Goal: Task Accomplishment & Management: Use online tool/utility

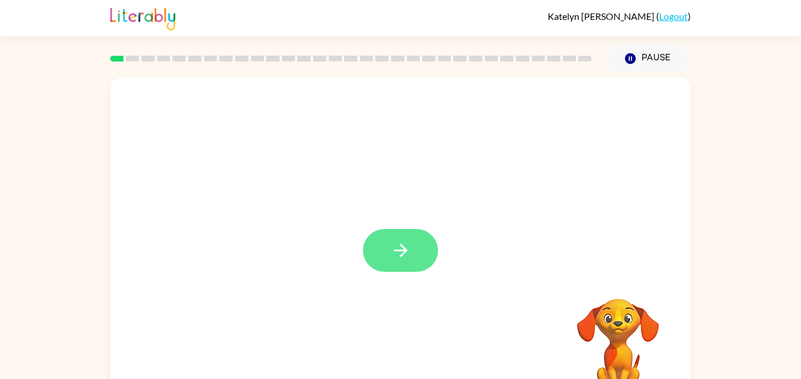
click at [381, 236] on button "button" at bounding box center [400, 250] width 75 height 43
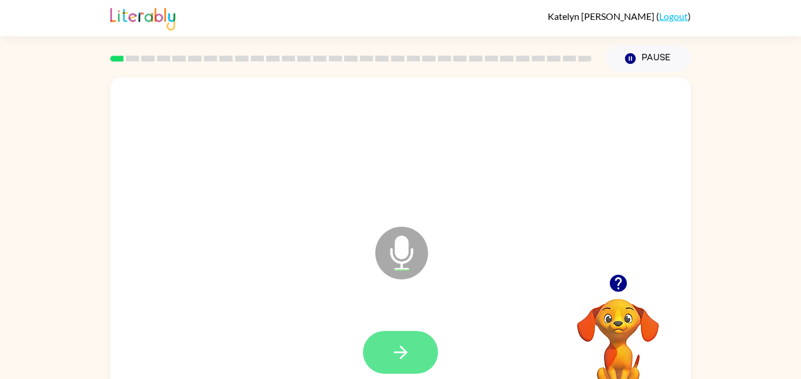
click at [425, 346] on button "button" at bounding box center [400, 352] width 75 height 43
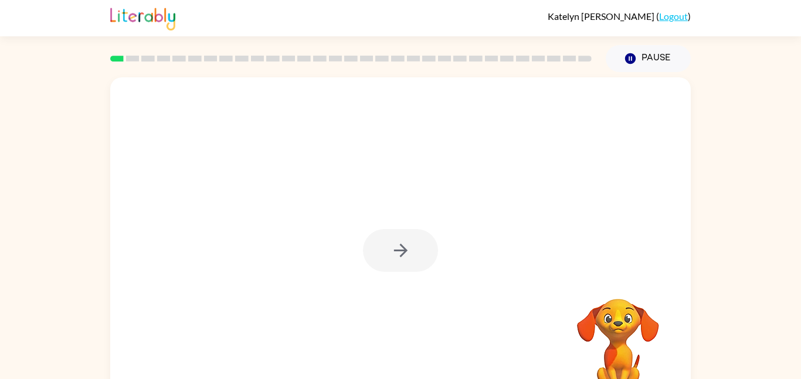
click at [376, 267] on div at bounding box center [400, 250] width 75 height 43
click at [377, 267] on div at bounding box center [400, 250] width 75 height 43
click at [377, 268] on div at bounding box center [400, 250] width 75 height 43
click at [378, 268] on button "button" at bounding box center [400, 250] width 75 height 43
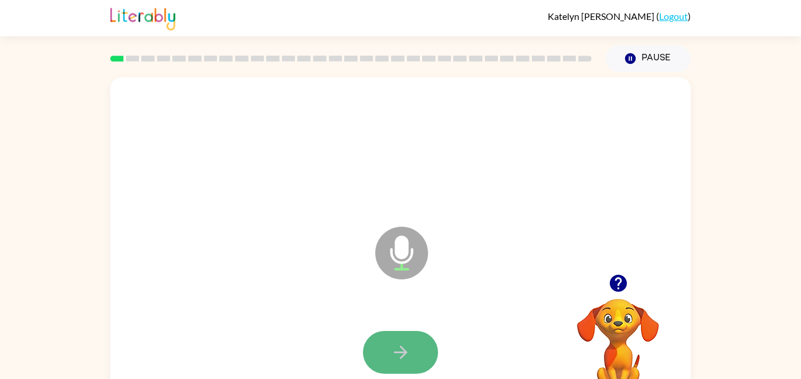
click at [413, 356] on button "button" at bounding box center [400, 352] width 75 height 43
click at [409, 353] on icon "button" at bounding box center [400, 352] width 21 height 21
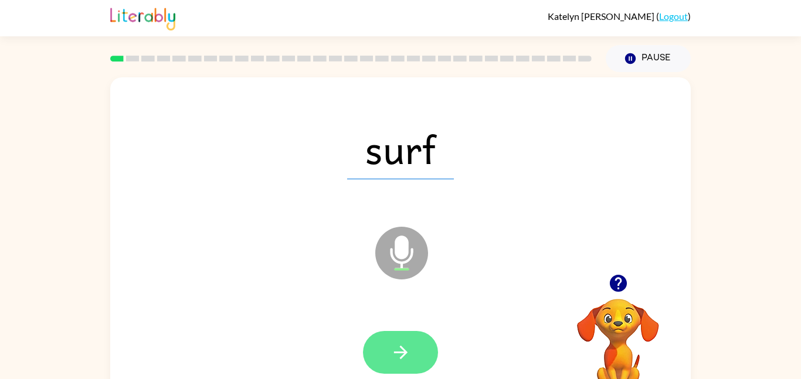
click at [392, 346] on icon "button" at bounding box center [400, 352] width 21 height 21
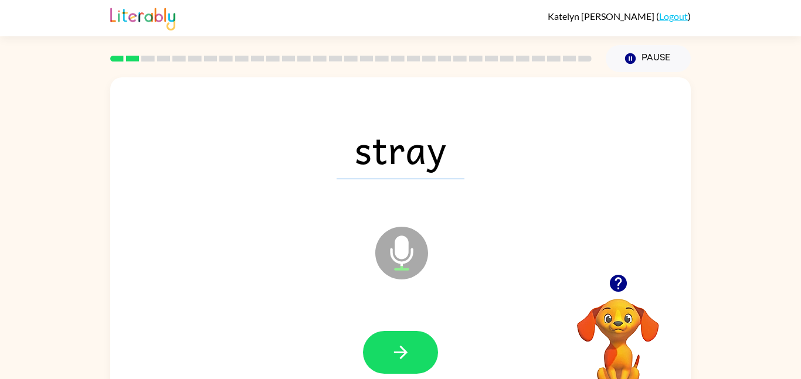
click at [392, 346] on icon "button" at bounding box center [400, 352] width 21 height 21
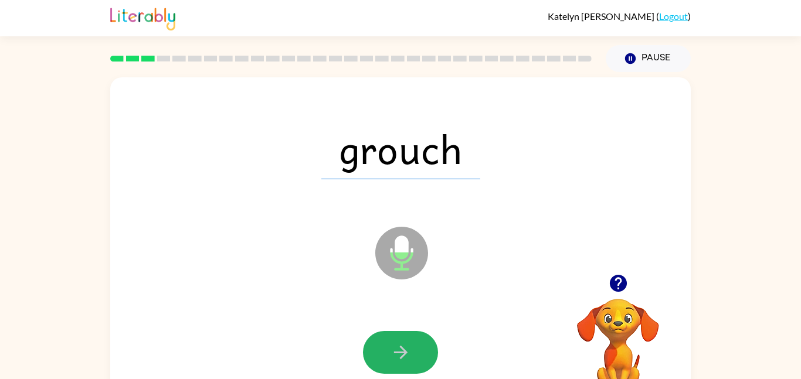
click at [392, 346] on icon "button" at bounding box center [400, 352] width 21 height 21
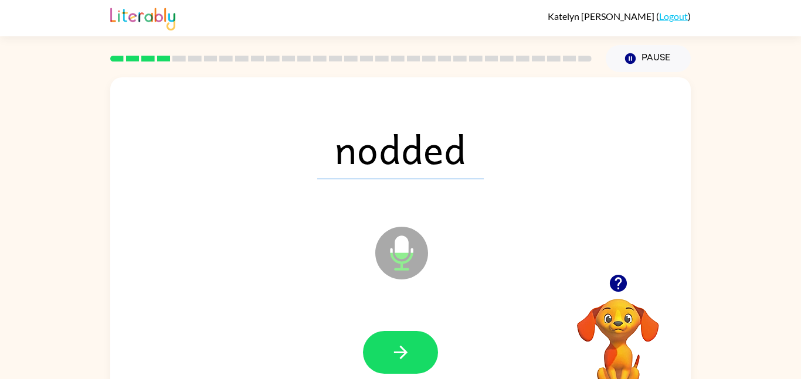
click at [392, 346] on icon "button" at bounding box center [400, 352] width 21 height 21
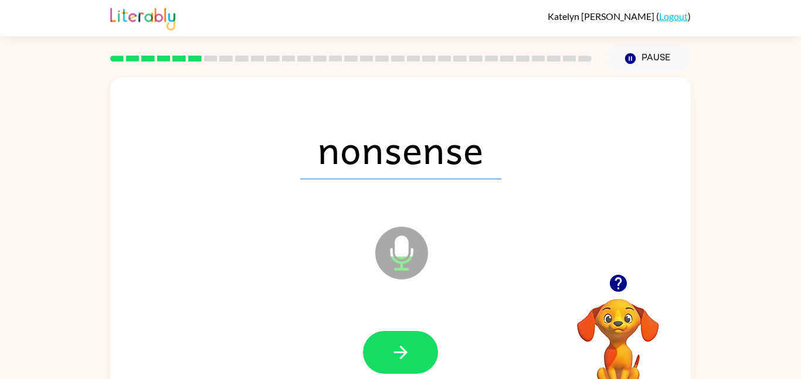
click at [392, 346] on icon "button" at bounding box center [400, 352] width 21 height 21
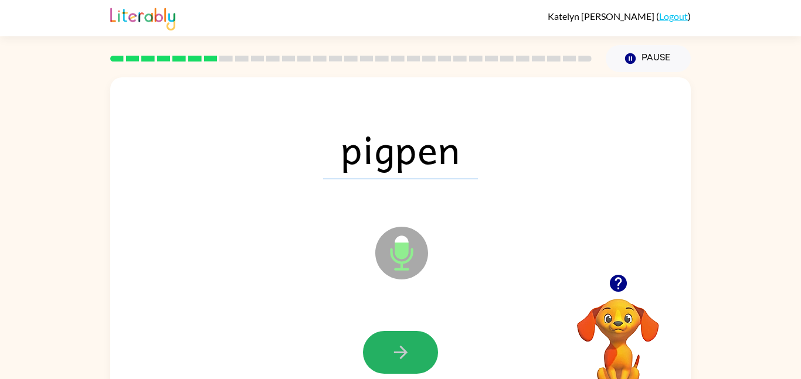
click at [392, 346] on icon "button" at bounding box center [400, 352] width 21 height 21
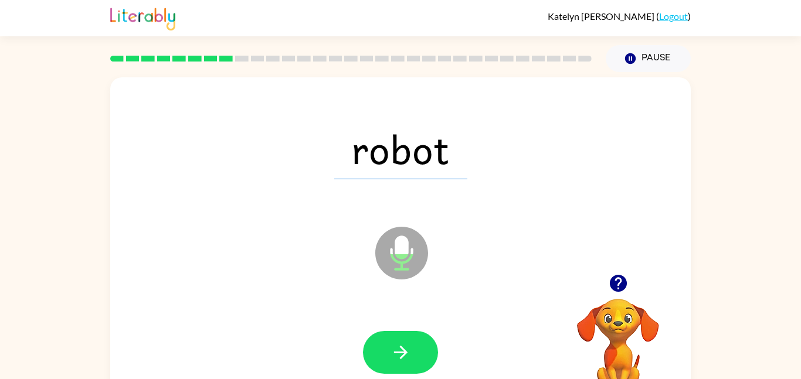
click at [392, 346] on icon "button" at bounding box center [400, 352] width 21 height 21
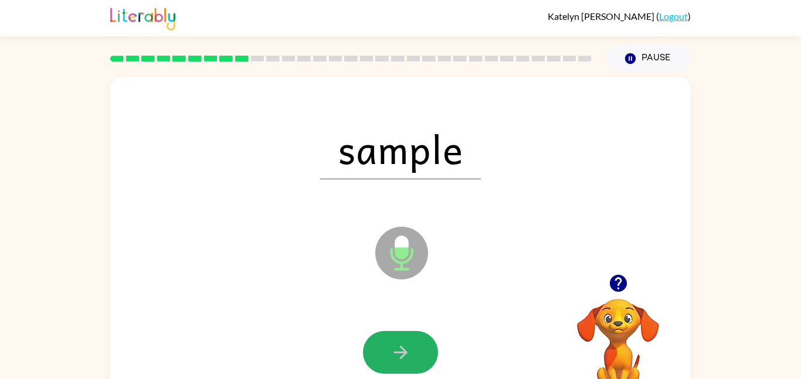
click at [392, 346] on icon "button" at bounding box center [400, 352] width 21 height 21
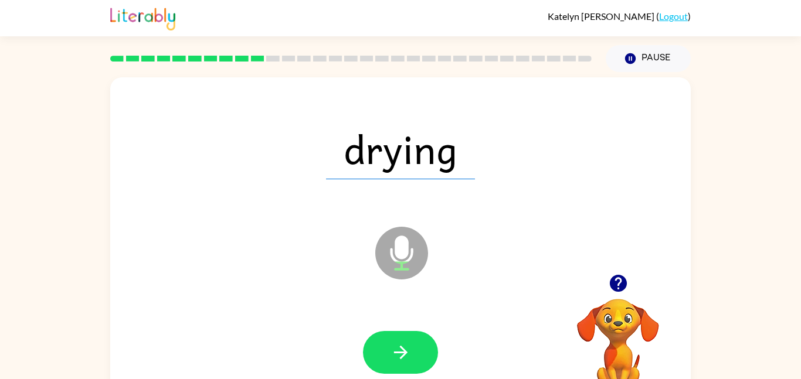
click at [392, 346] on icon "button" at bounding box center [400, 352] width 21 height 21
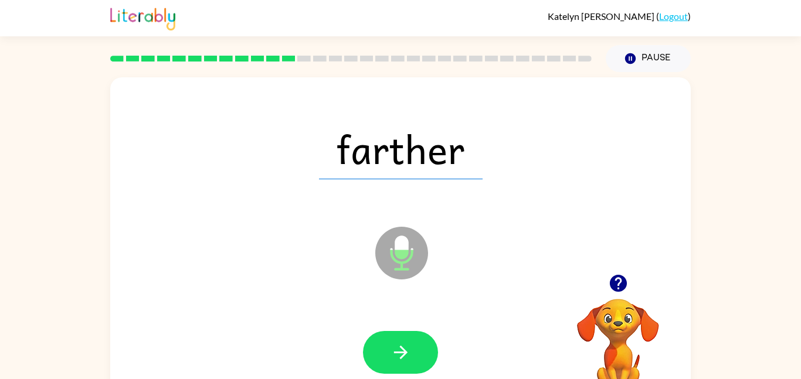
click at [392, 346] on icon "button" at bounding box center [400, 352] width 21 height 21
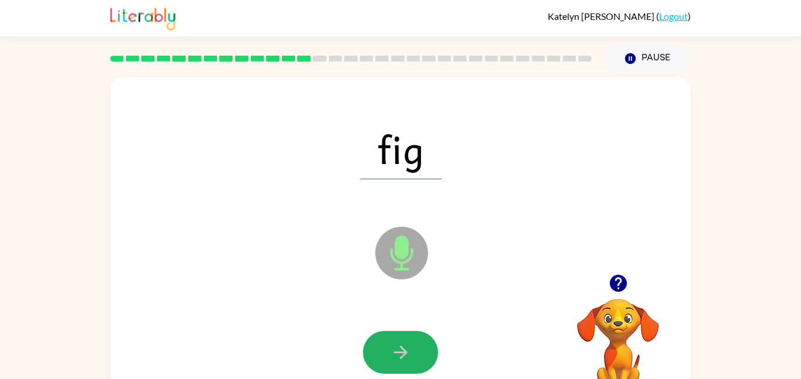
click at [392, 346] on icon "button" at bounding box center [400, 352] width 21 height 21
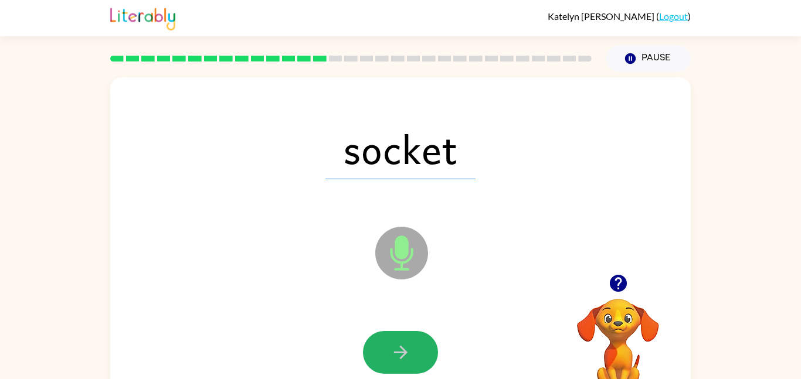
click at [392, 346] on icon "button" at bounding box center [400, 352] width 21 height 21
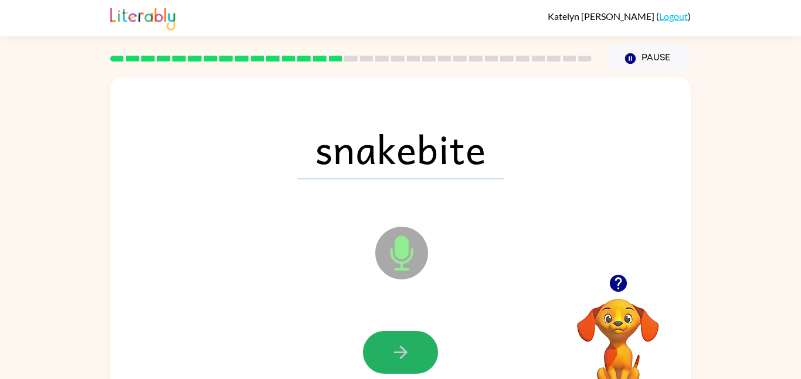
click at [392, 346] on icon "button" at bounding box center [400, 352] width 21 height 21
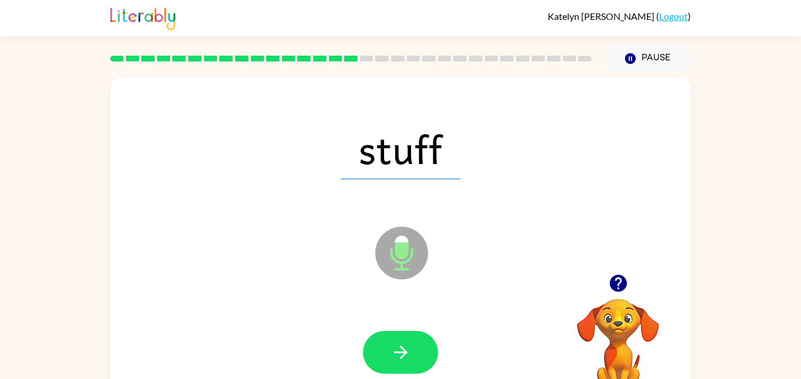
click at [392, 346] on icon "button" at bounding box center [400, 352] width 21 height 21
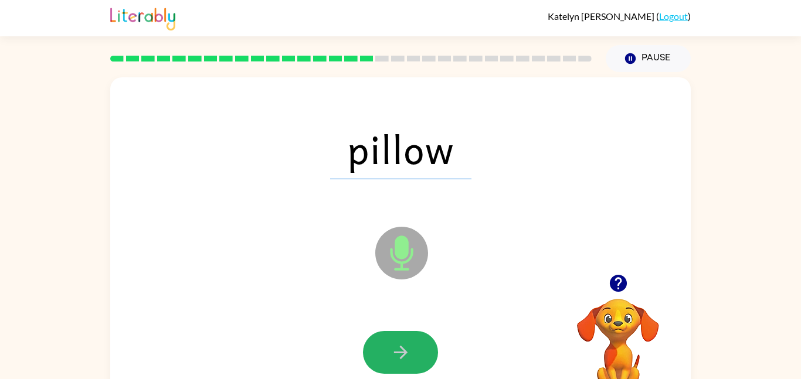
click at [392, 346] on icon "button" at bounding box center [400, 352] width 21 height 21
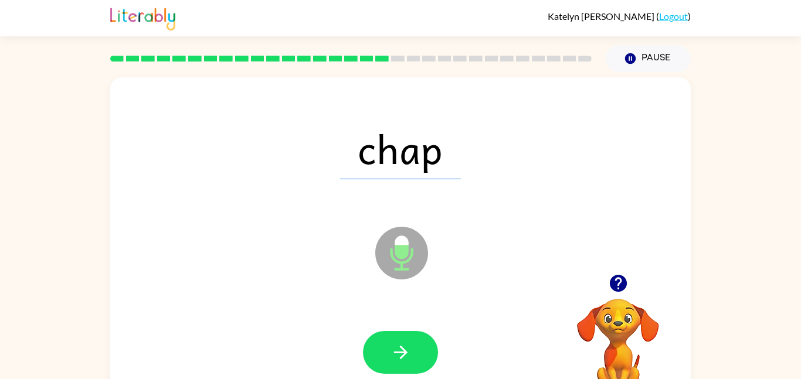
click at [392, 346] on icon "button" at bounding box center [400, 352] width 21 height 21
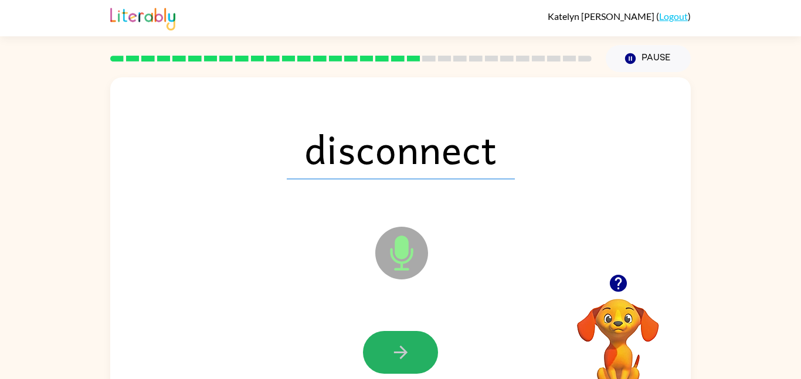
click at [392, 346] on icon "button" at bounding box center [400, 352] width 21 height 21
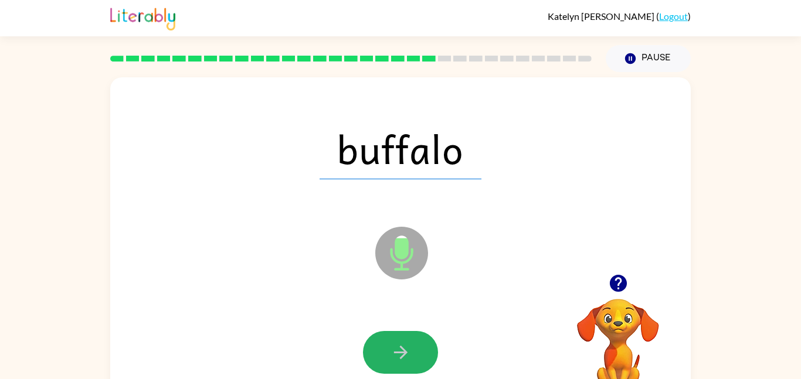
click at [392, 346] on icon "button" at bounding box center [400, 352] width 21 height 21
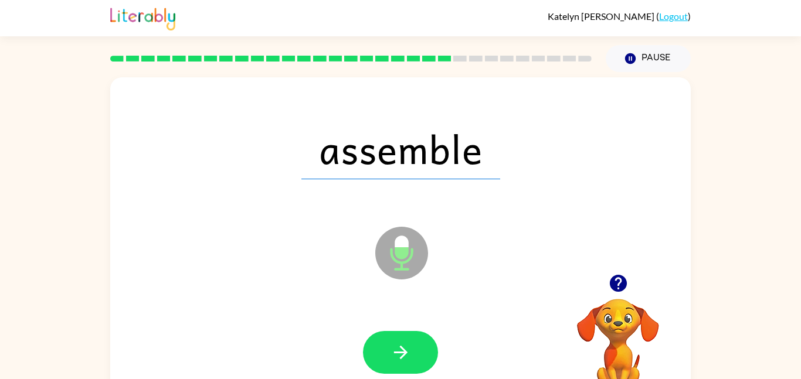
click at [392, 346] on icon "button" at bounding box center [400, 352] width 21 height 21
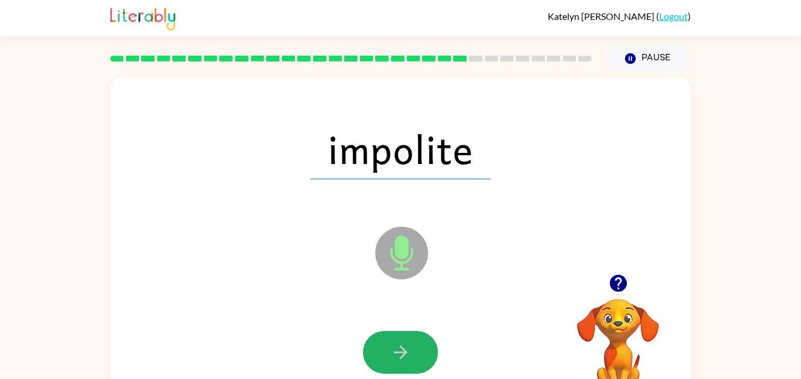
click at [392, 346] on icon "button" at bounding box center [400, 352] width 21 height 21
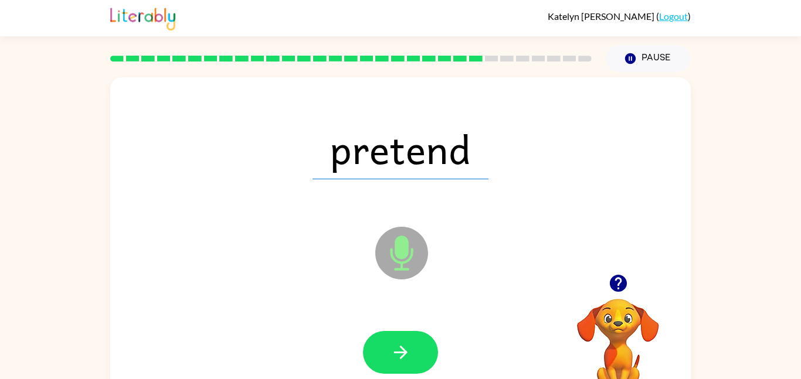
click at [392, 346] on icon "button" at bounding box center [400, 352] width 21 height 21
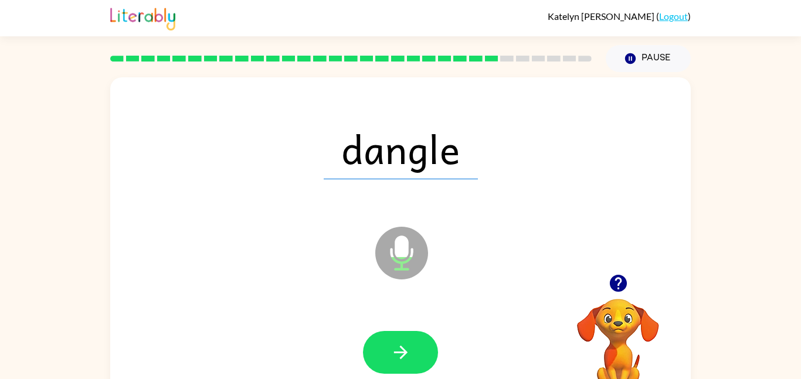
click at [392, 346] on icon "button" at bounding box center [400, 352] width 21 height 21
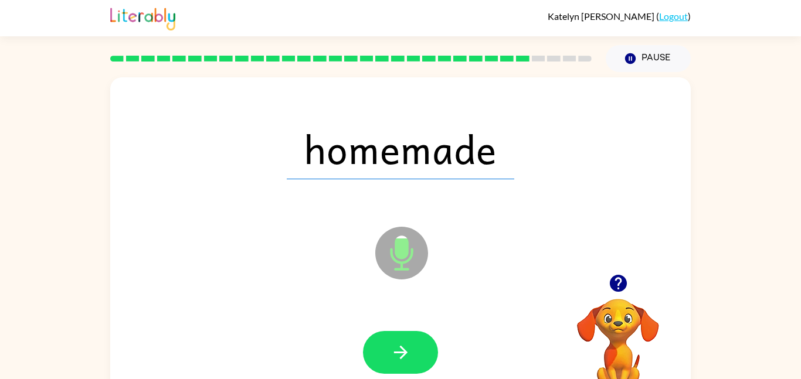
click at [392, 346] on icon "button" at bounding box center [400, 352] width 21 height 21
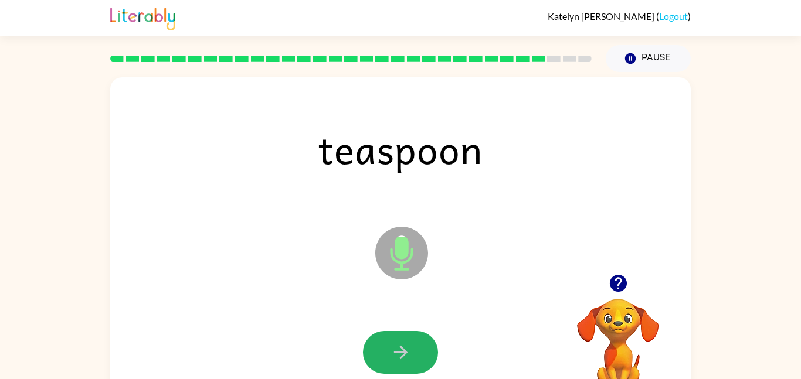
click at [392, 346] on icon "button" at bounding box center [400, 352] width 21 height 21
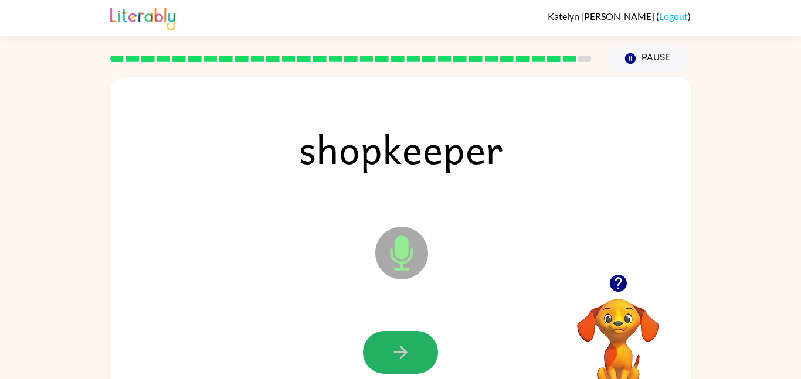
click at [392, 346] on icon "button" at bounding box center [400, 352] width 21 height 21
